Goal: Task Accomplishment & Management: Complete application form

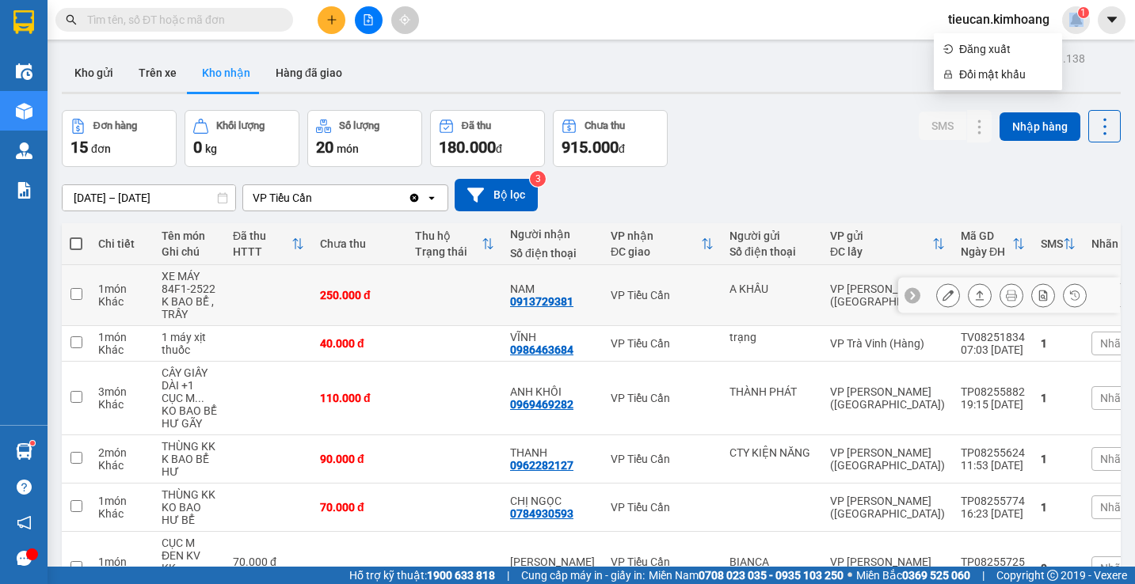
scroll to position [158, 0]
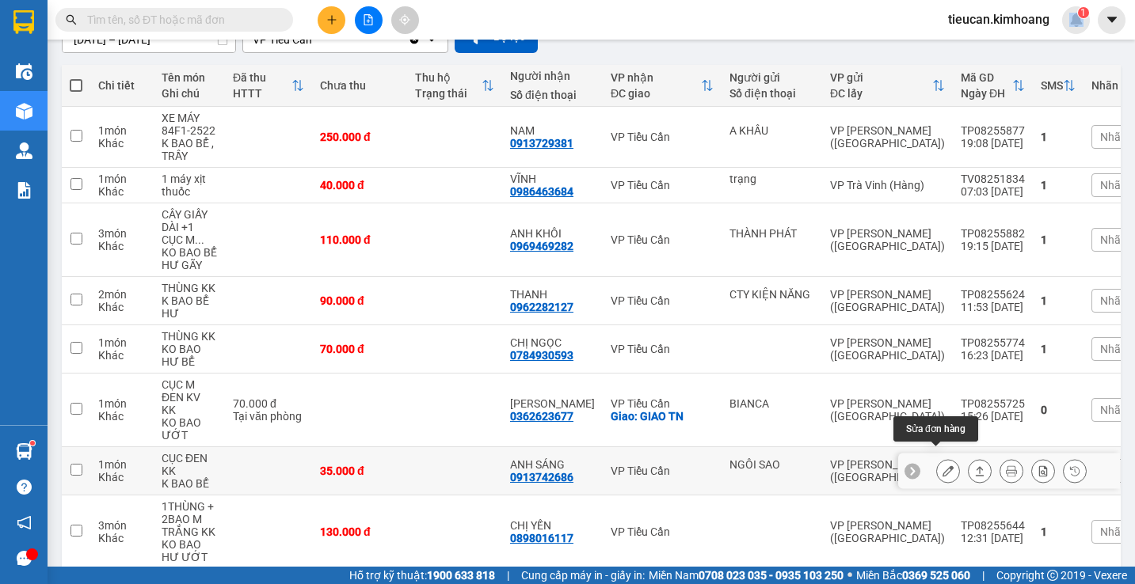
click at [942, 466] on icon at bounding box center [947, 471] width 11 height 11
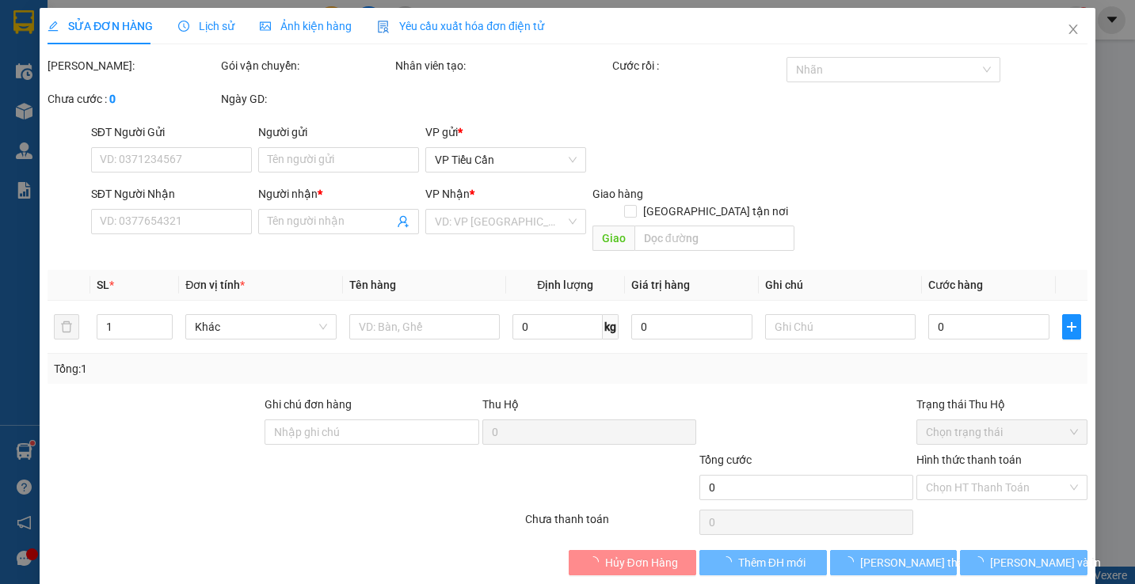
type input "NGÔI SAO"
type input "0913742686"
type input "ANH SÁNG"
type input "35.000"
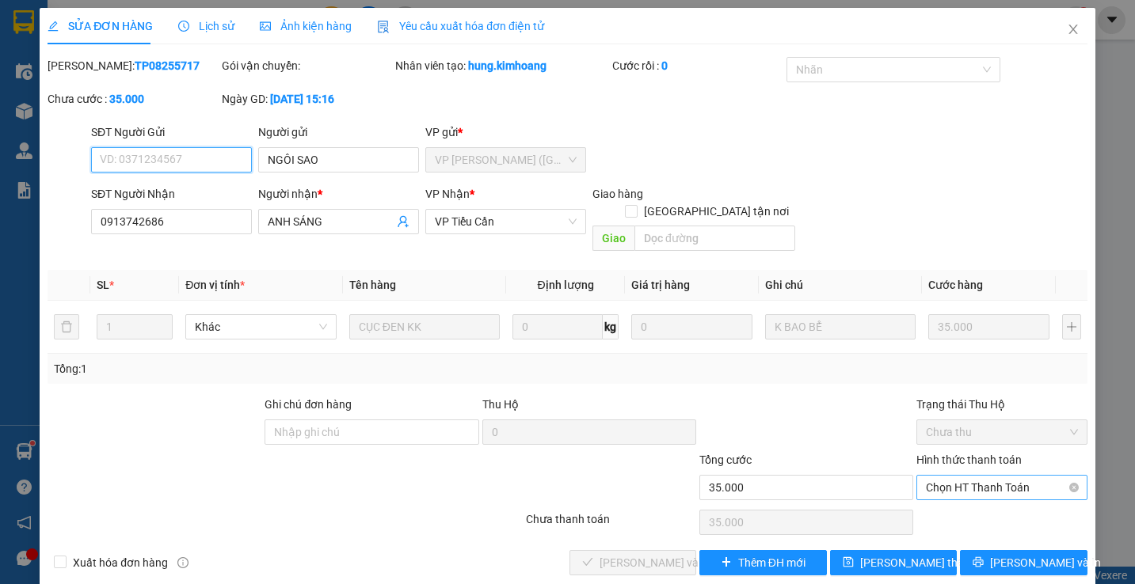
click at [970, 476] on span "Chọn HT Thanh Toán" at bounding box center [1001, 488] width 151 height 24
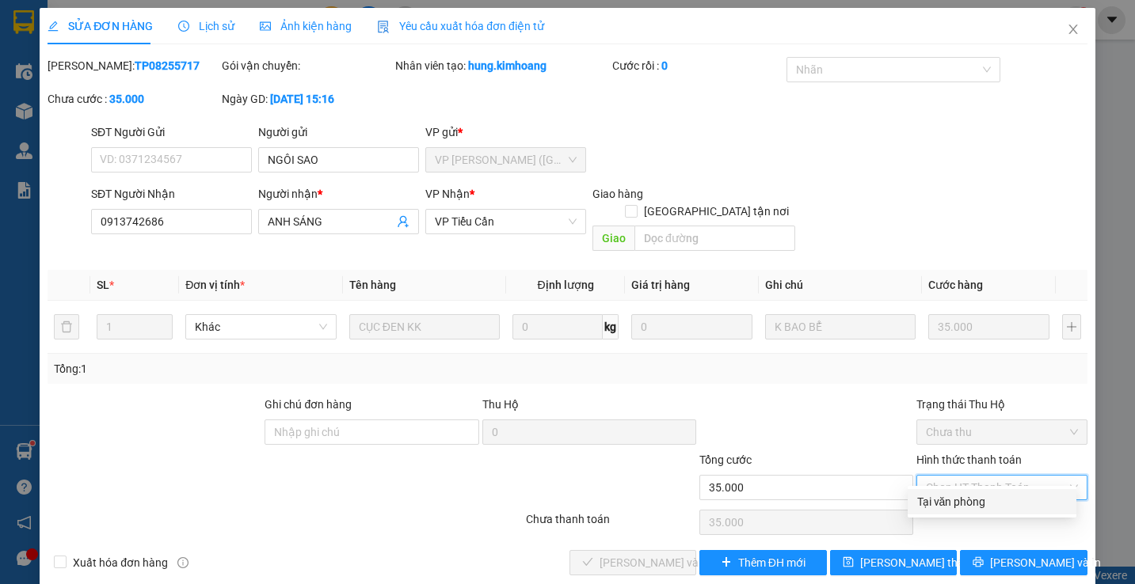
click at [949, 500] on div "Tại văn phòng" at bounding box center [992, 501] width 150 height 17
type input "0"
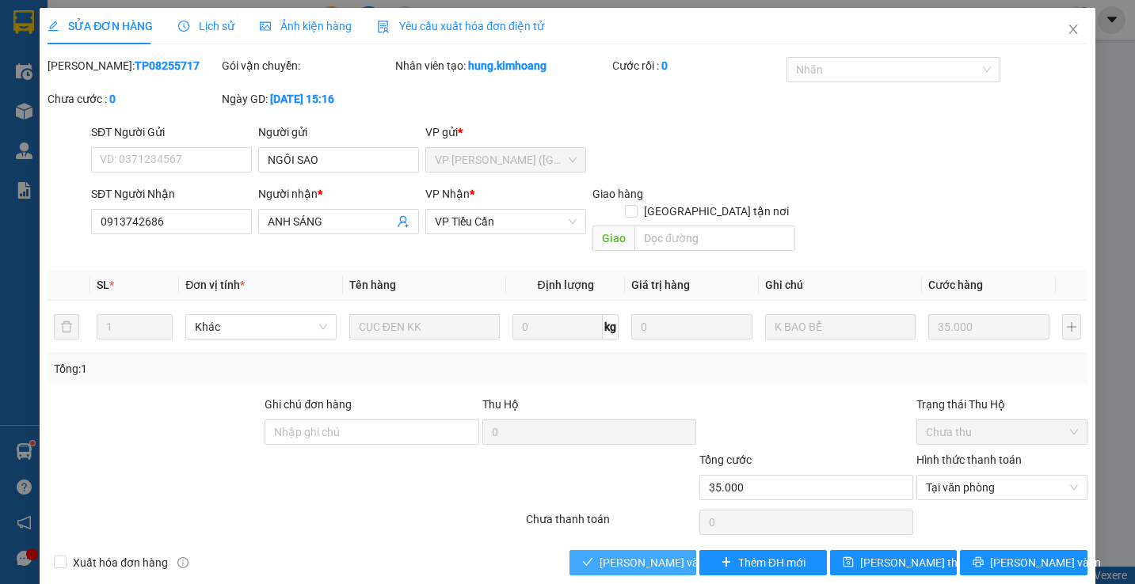
click at [632, 554] on span "[PERSON_NAME] và Giao hàng" at bounding box center [675, 562] width 152 height 17
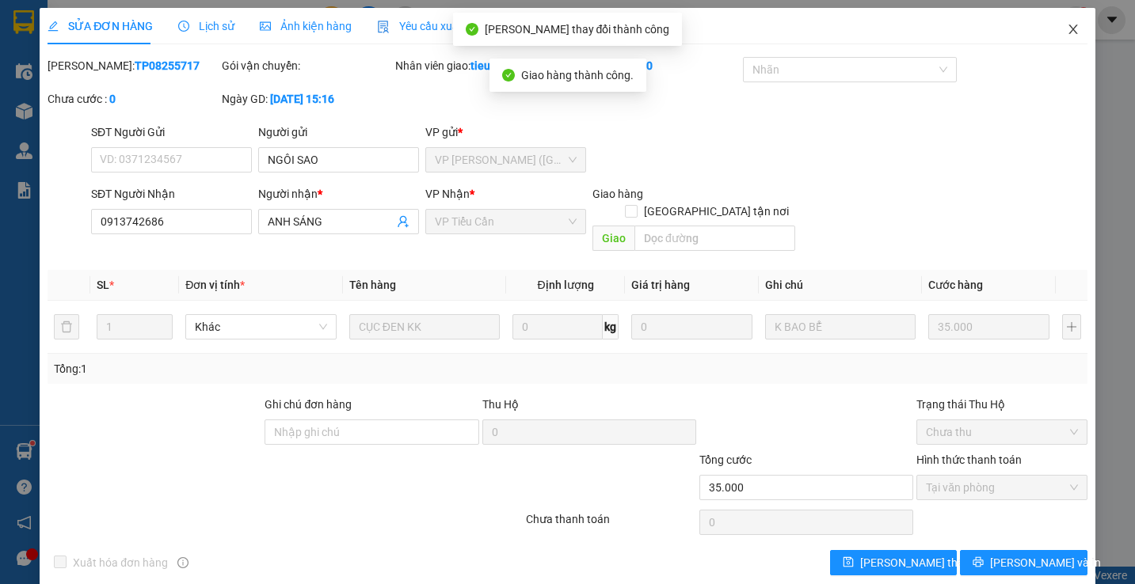
click at [1068, 28] on icon "close" at bounding box center [1072, 30] width 9 height 10
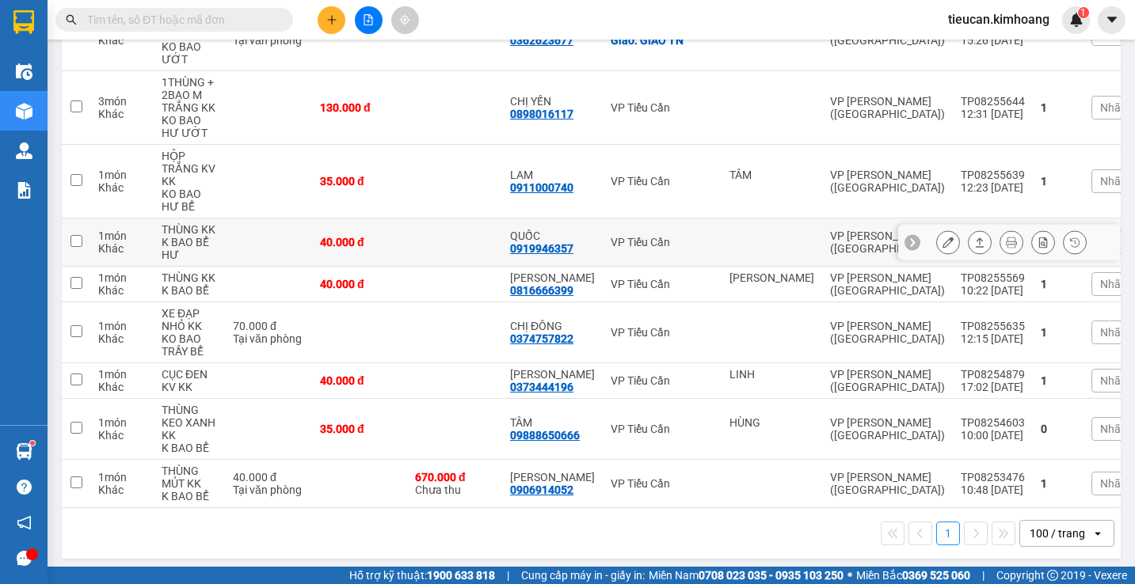
scroll to position [455, 0]
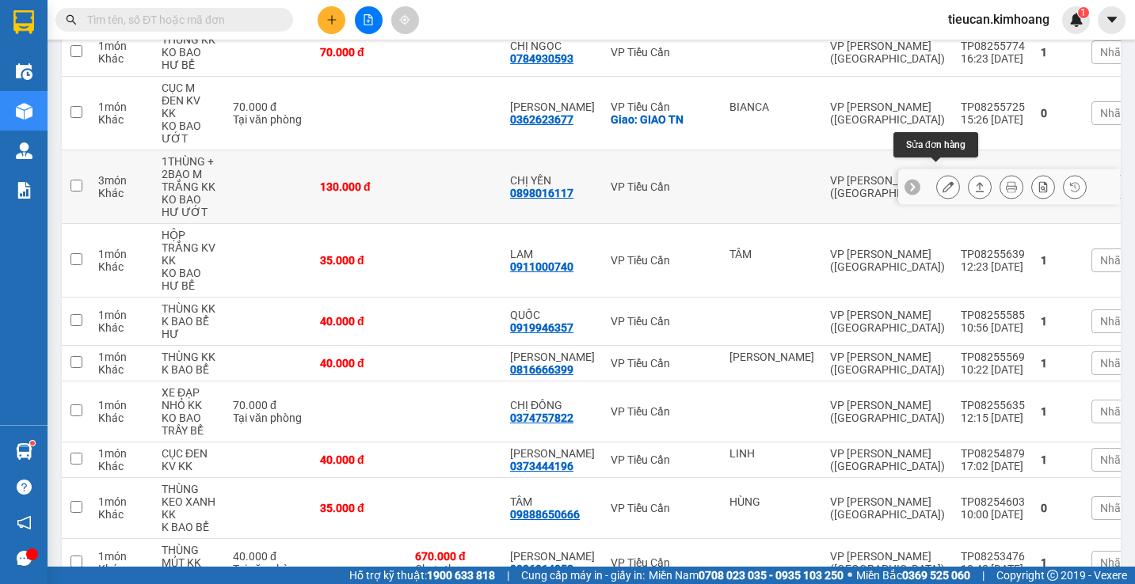
click at [942, 181] on icon at bounding box center [947, 186] width 11 height 11
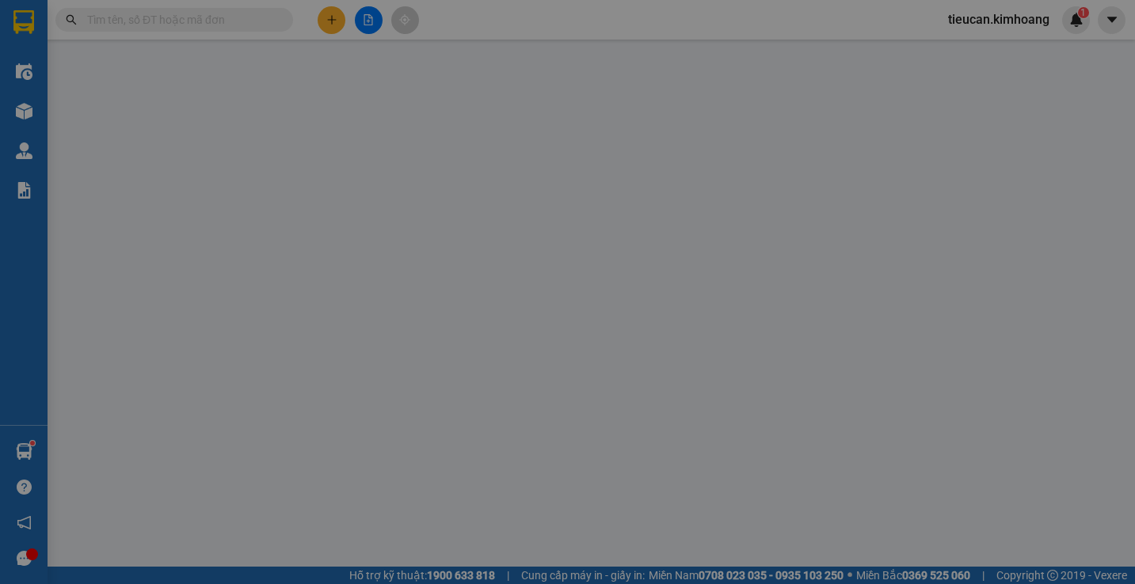
click at [939, 172] on div "SĐT Người Gửi VD: 0371234567 Người gửi Tên người gửi VP gửi * VP [PERSON_NAME]" at bounding box center [589, 151] width 1002 height 55
type input "0898016117"
type input "CHỊ YẾN"
type input "130.000"
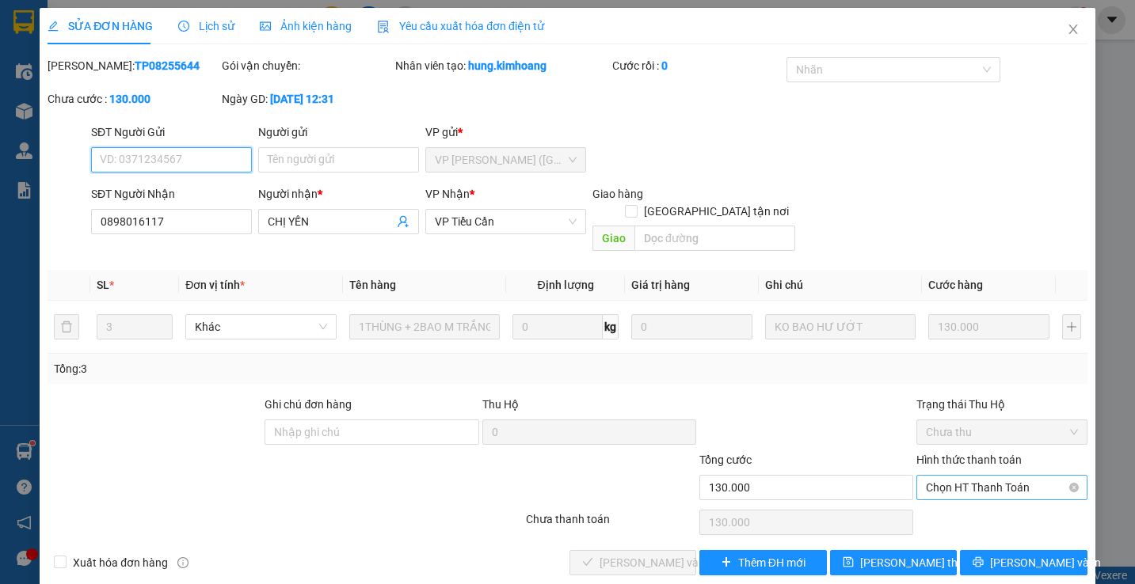
click at [948, 476] on span "Chọn HT Thanh Toán" at bounding box center [1001, 488] width 151 height 24
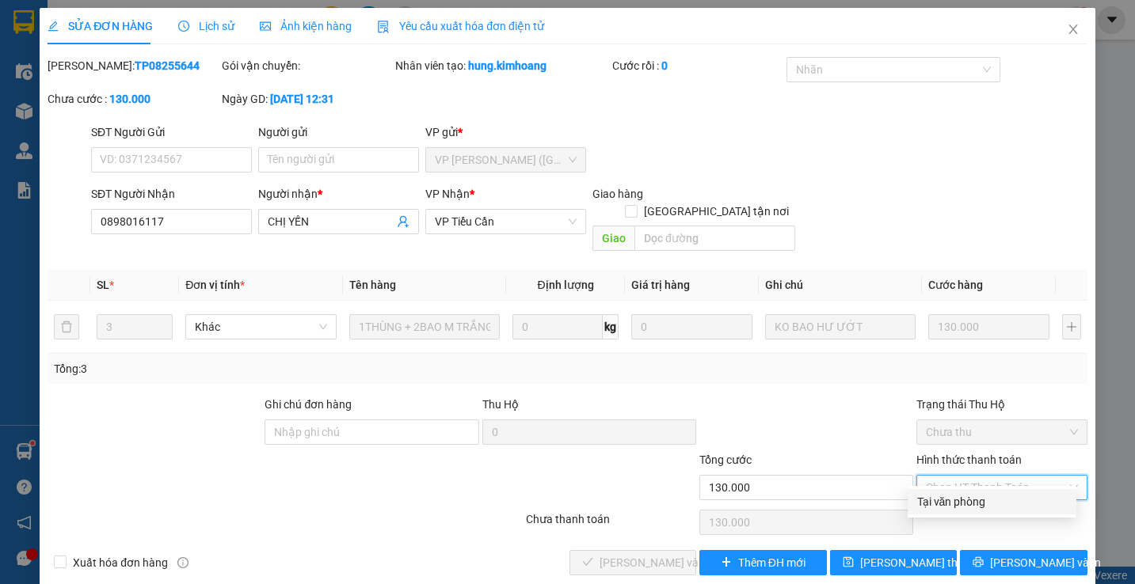
click at [939, 504] on div "Tại văn phòng" at bounding box center [992, 501] width 150 height 17
type input "0"
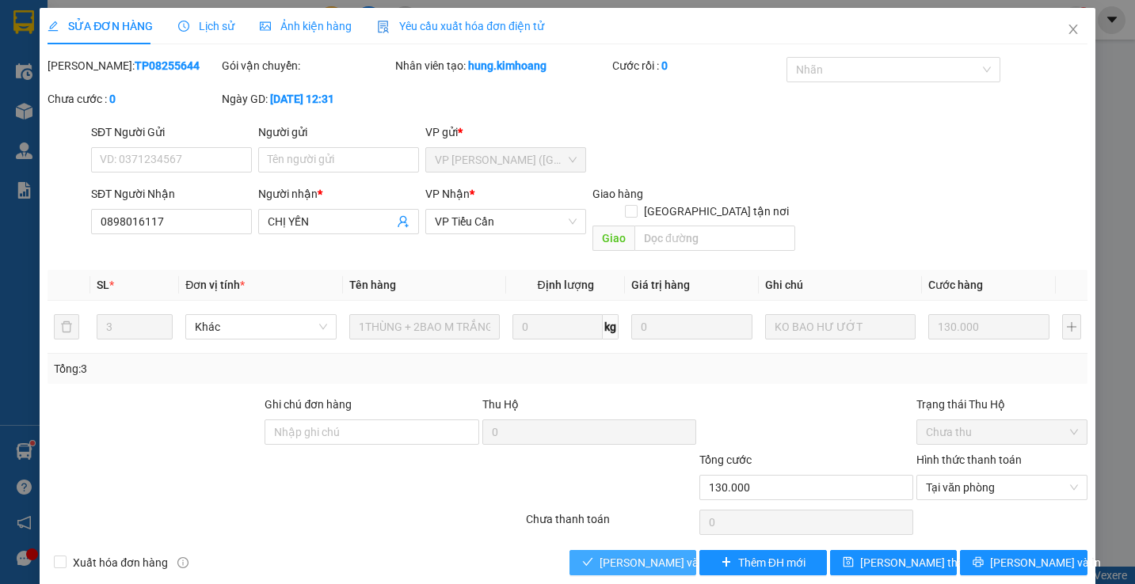
click at [588, 550] on button "[PERSON_NAME] và Giao hàng" at bounding box center [632, 562] width 127 height 25
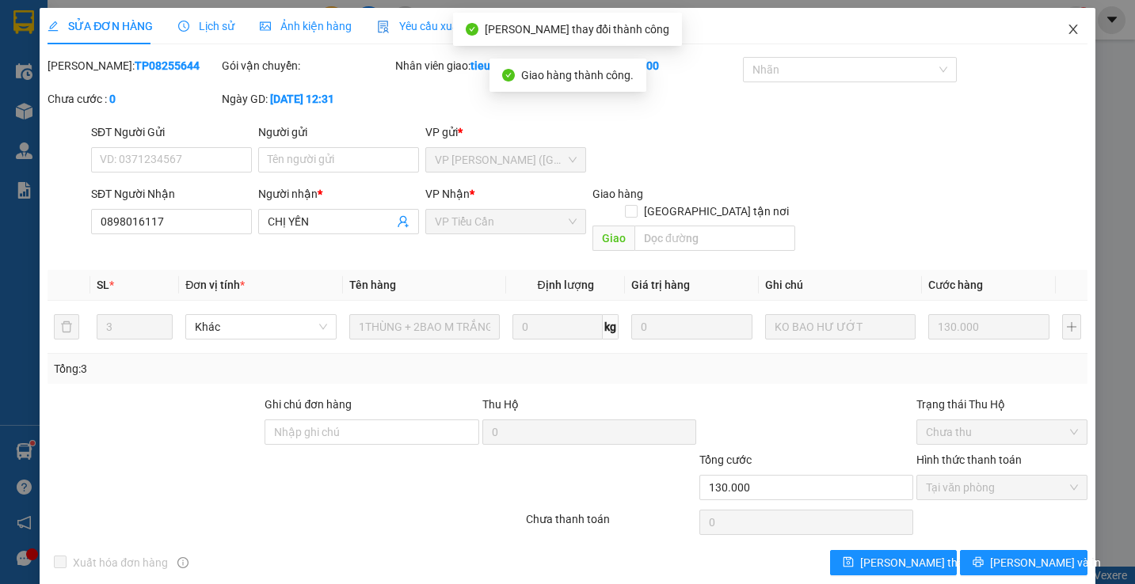
click at [1067, 28] on icon "close" at bounding box center [1073, 29] width 13 height 13
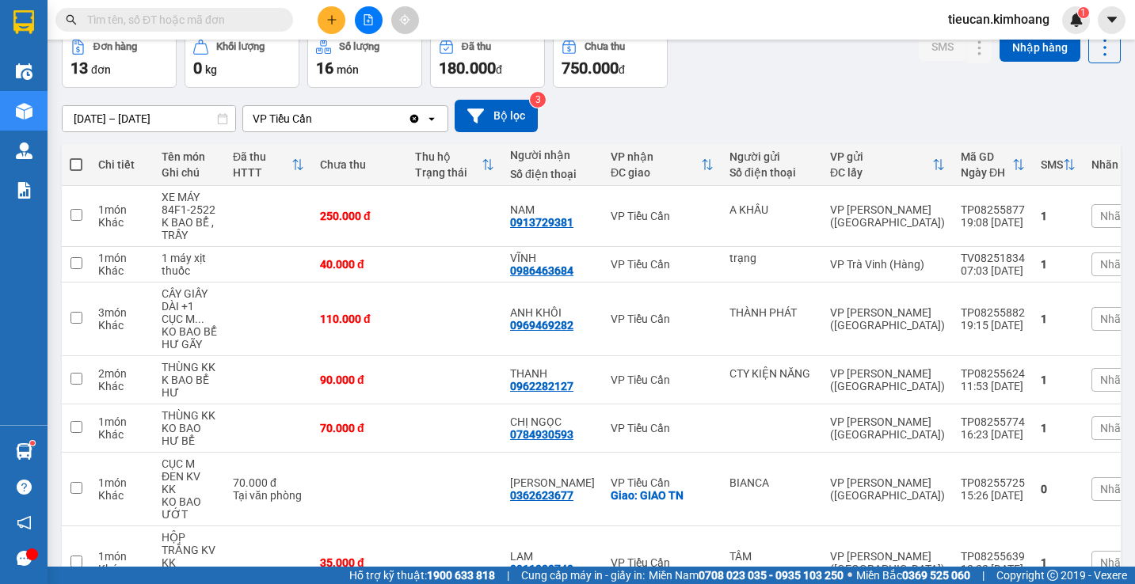
scroll to position [158, 0]
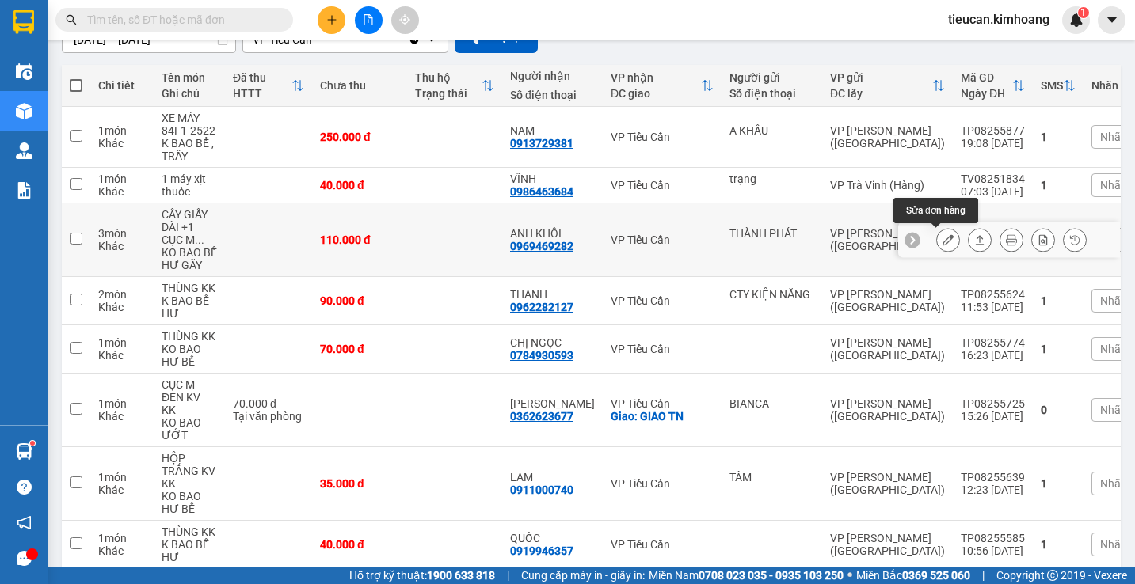
click at [942, 242] on icon at bounding box center [947, 239] width 11 height 11
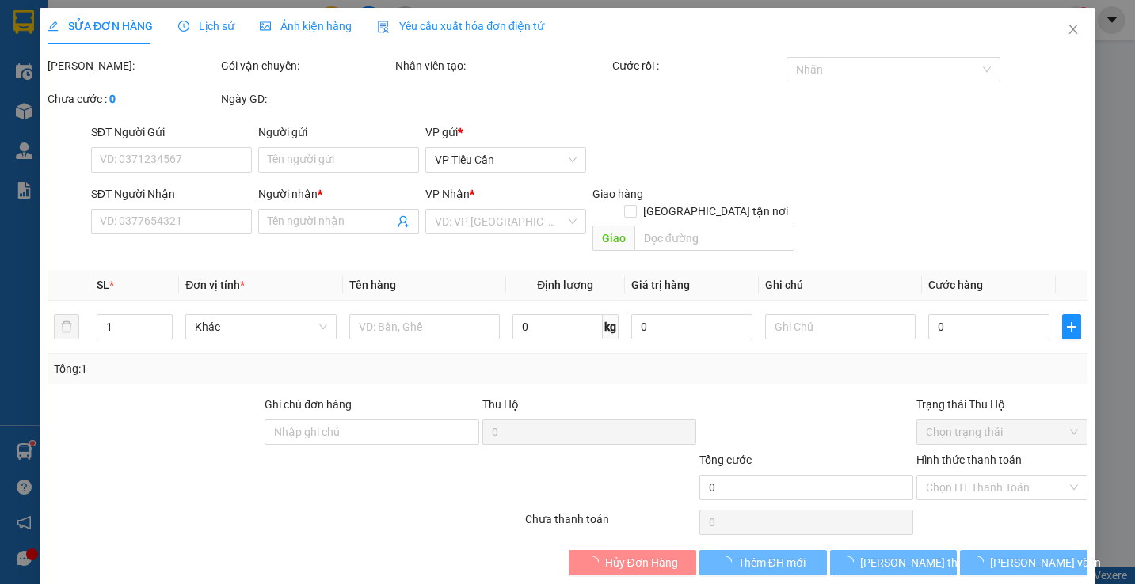
type input "THÀNH PHÁT"
type input "0969469282"
type input "ANH KHÔI"
type input "110.000"
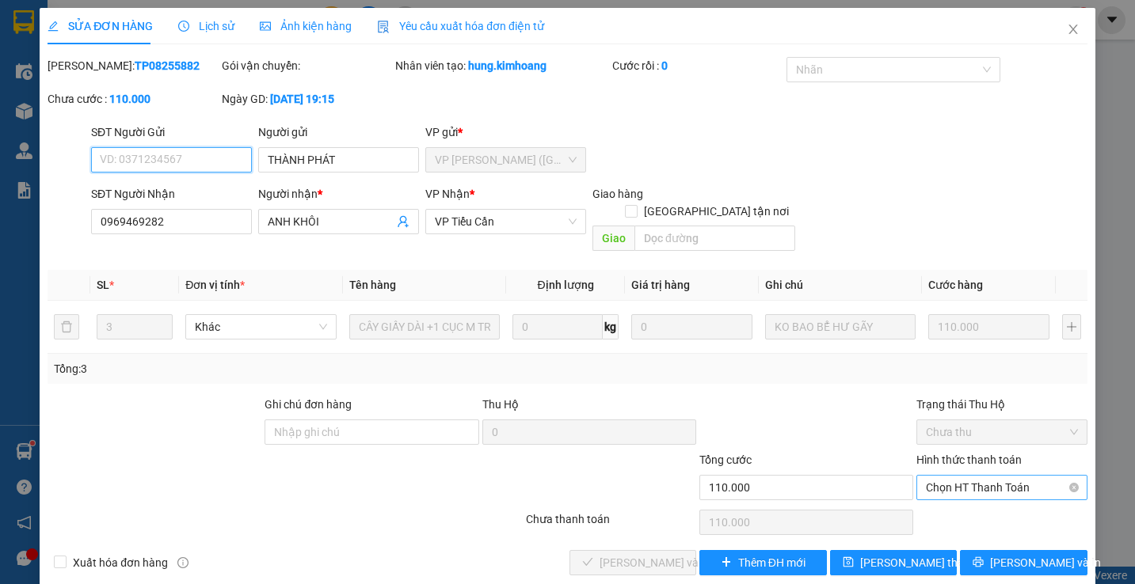
click at [980, 476] on span "Chọn HT Thanh Toán" at bounding box center [1001, 488] width 151 height 24
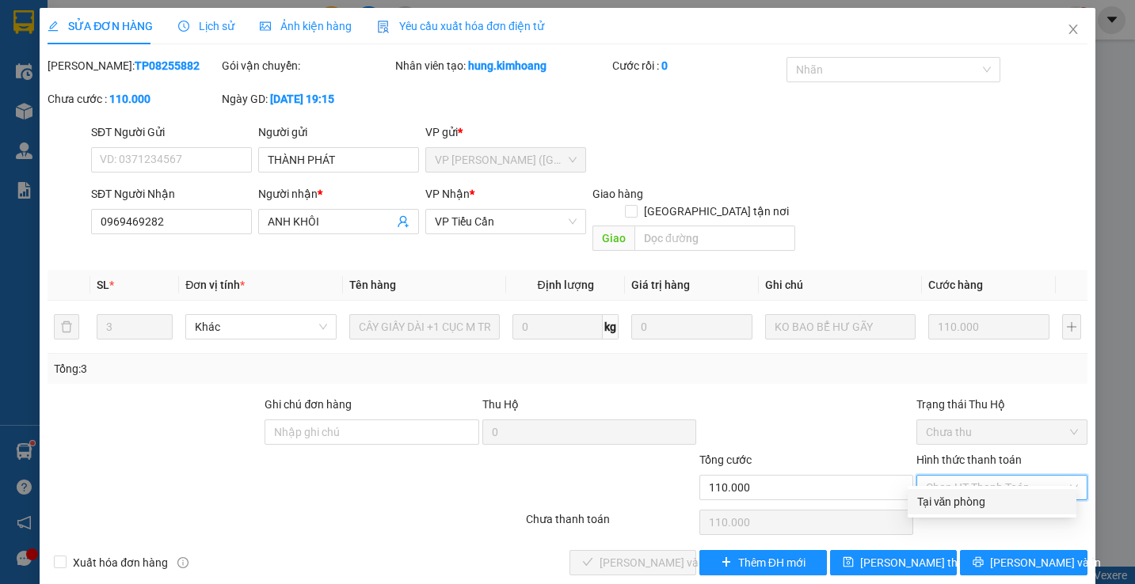
click at [943, 504] on div "Tại văn phòng" at bounding box center [992, 501] width 150 height 17
type input "0"
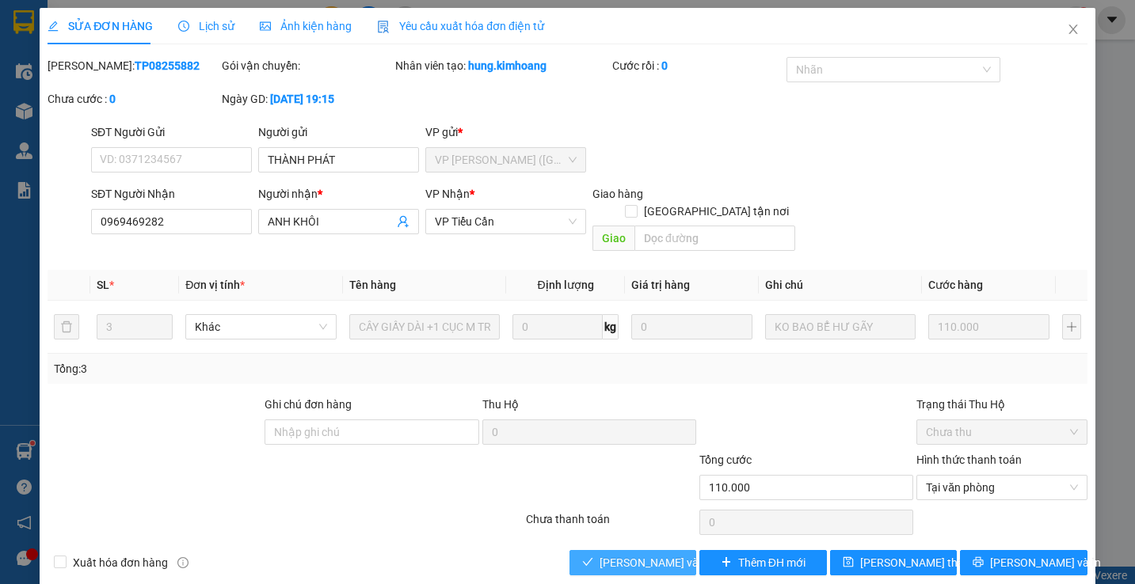
click at [607, 554] on span "[PERSON_NAME] và Giao hàng" at bounding box center [675, 562] width 152 height 17
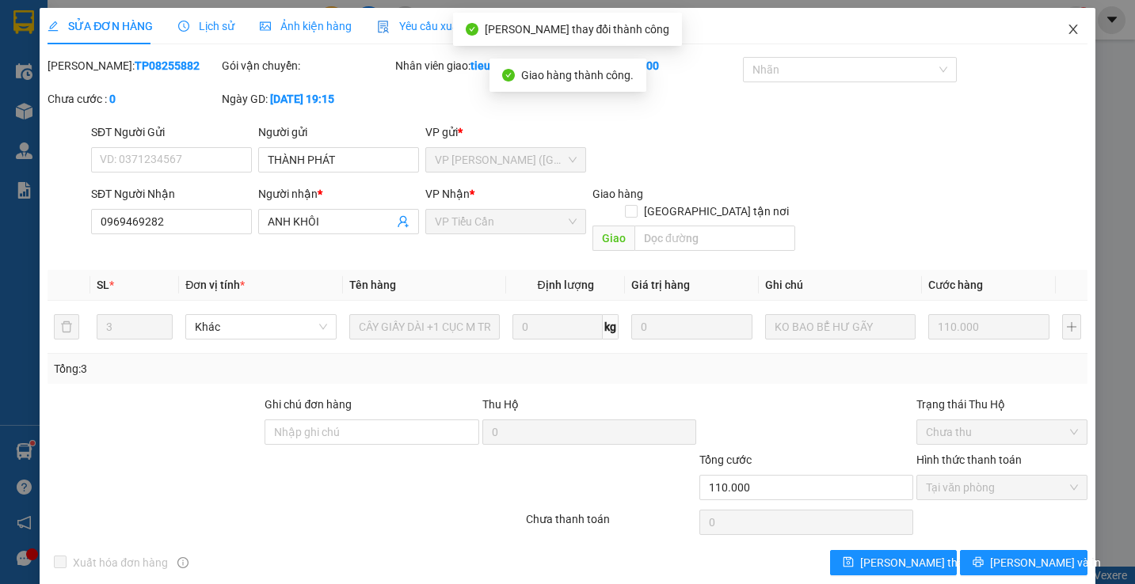
click at [1068, 29] on icon "close" at bounding box center [1072, 30] width 9 height 10
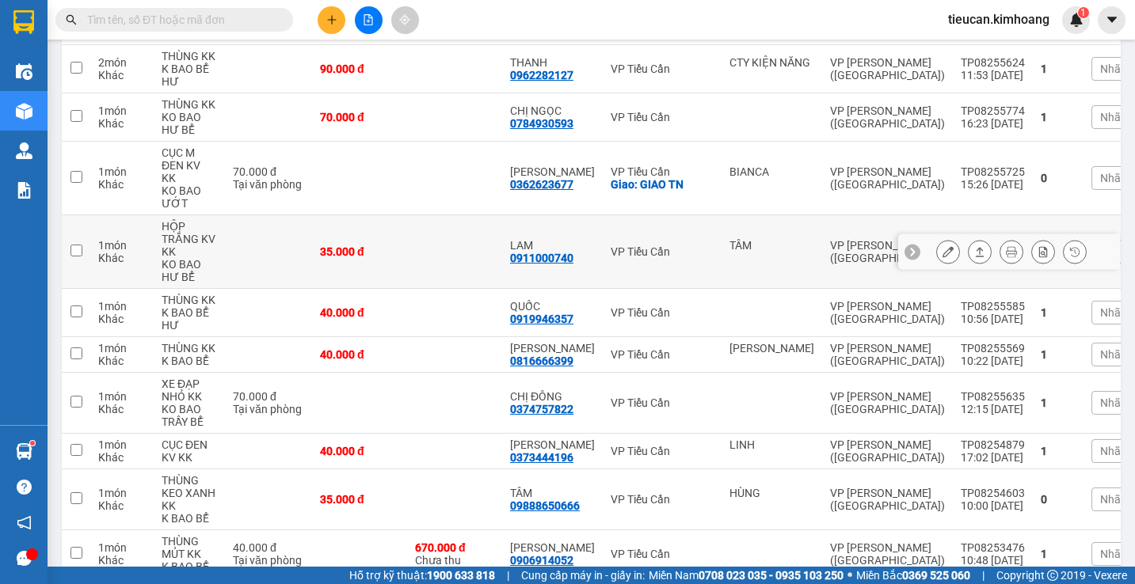
scroll to position [387, 0]
